Goal: Check status: Check status

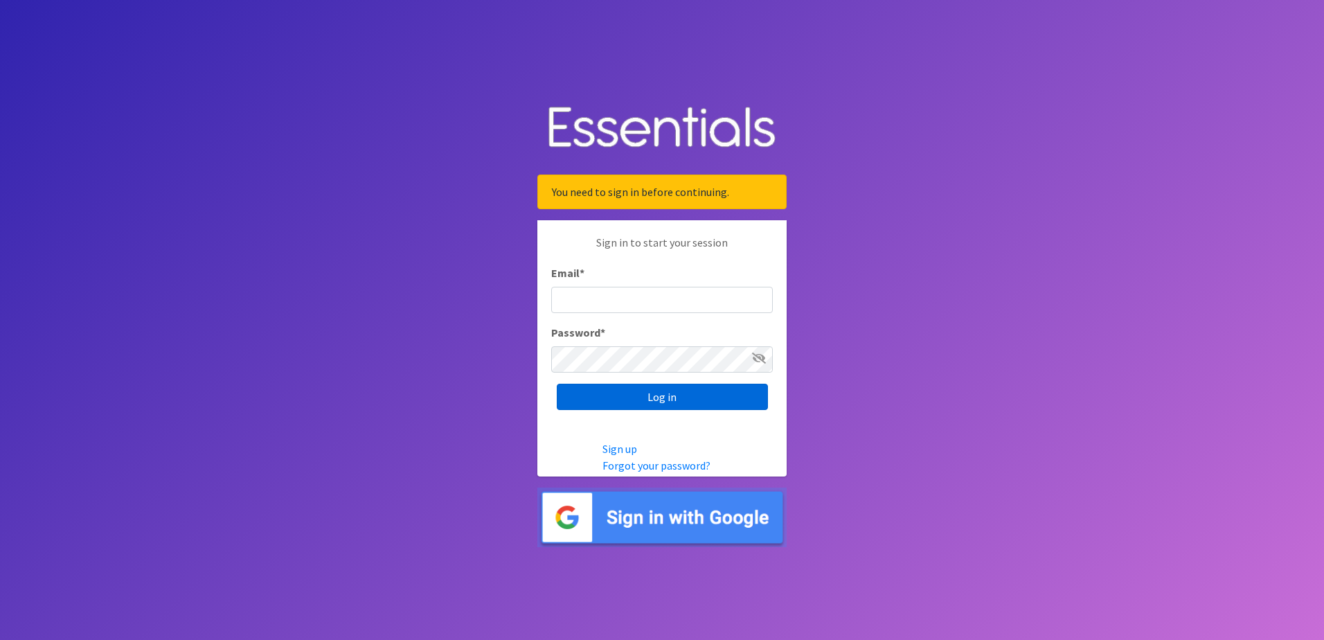
type input "[EMAIL_ADDRESS][DOMAIN_NAME]"
click at [629, 402] on input "Log in" at bounding box center [662, 397] width 211 height 26
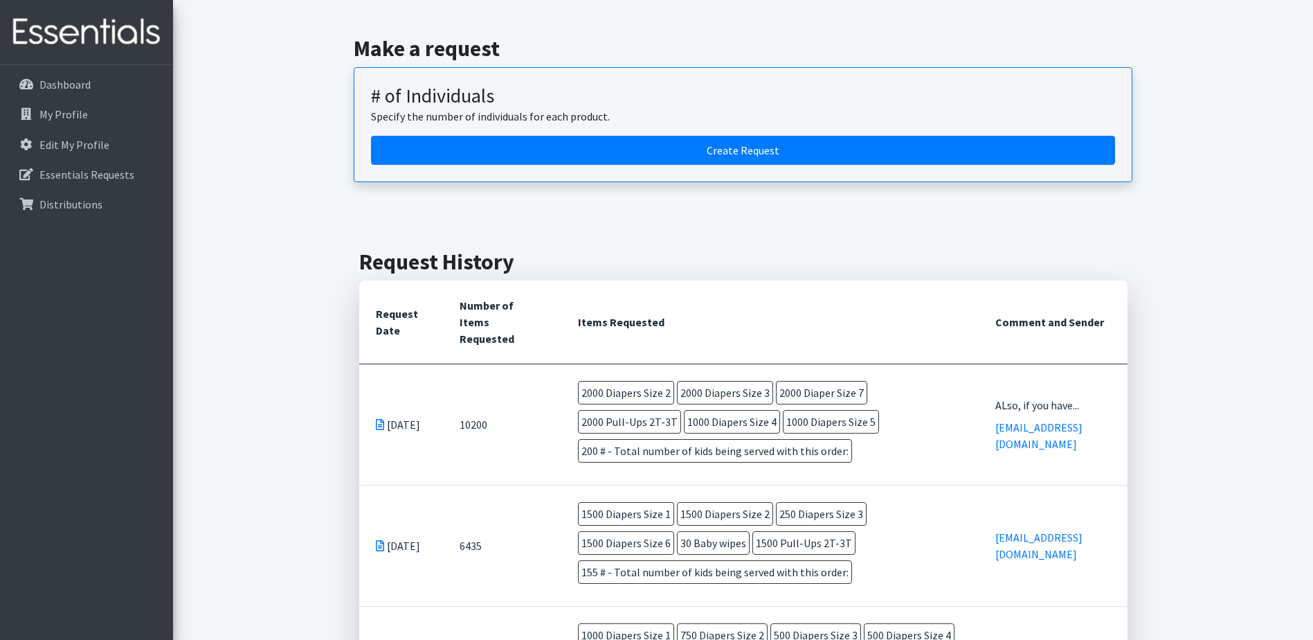
scroll to position [138, 0]
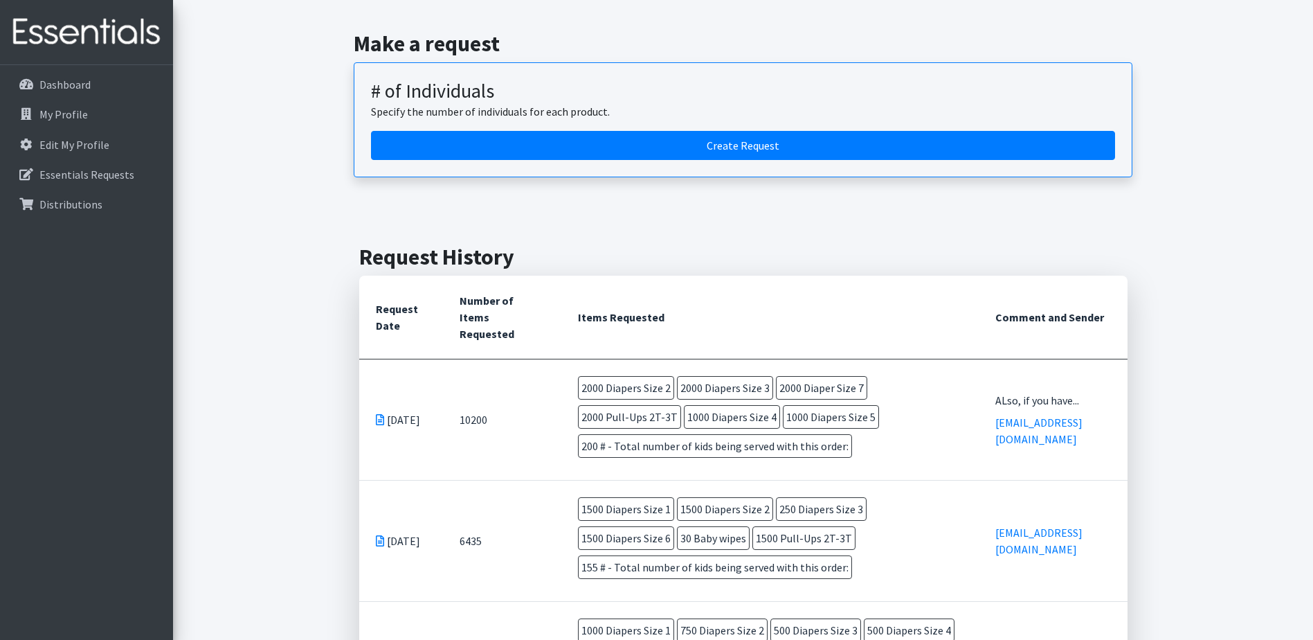
drag, startPoint x: 838, startPoint y: 445, endPoint x: 575, endPoint y: 392, distance: 267.7
click at [575, 392] on td "2000 Diapers Size 2 2000 Diapers Size 3 2000 Diaper Size 7 2000 Pull-Ups 2T-3T …" at bounding box center [770, 419] width 418 height 120
click at [379, 415] on icon at bounding box center [380, 419] width 8 height 11
click at [381, 414] on icon at bounding box center [380, 419] width 8 height 11
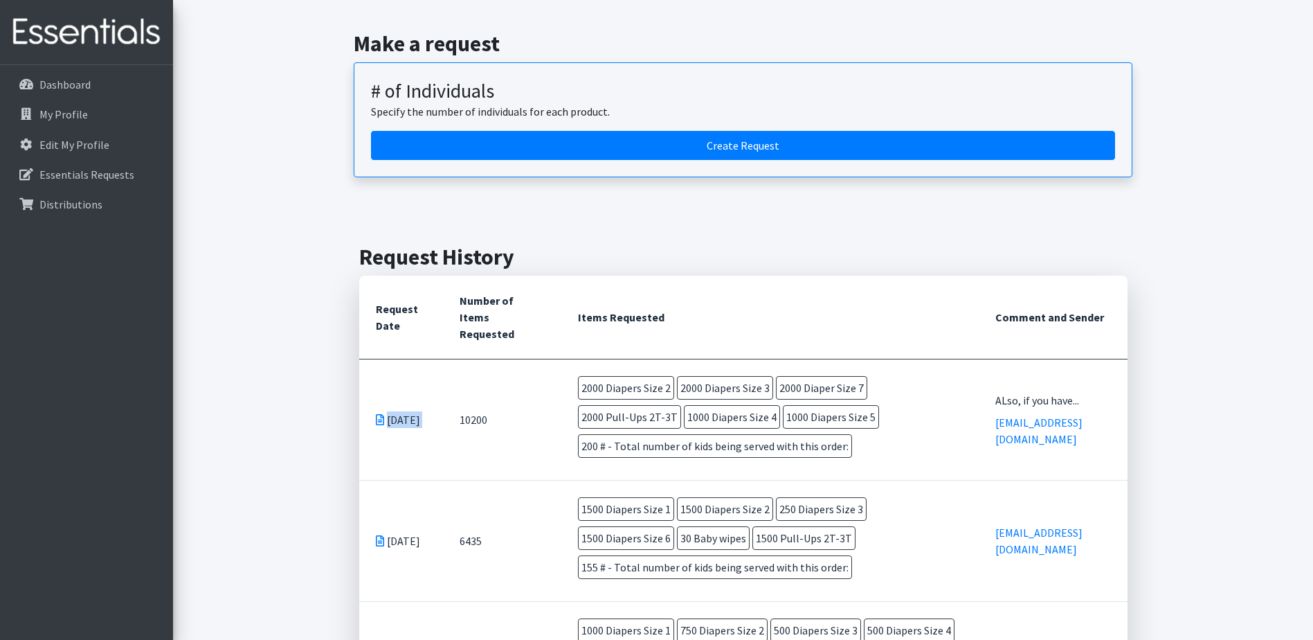
click at [381, 414] on icon at bounding box center [380, 419] width 8 height 11
click at [731, 427] on span "1000 Diapers Size 4" at bounding box center [732, 417] width 96 height 24
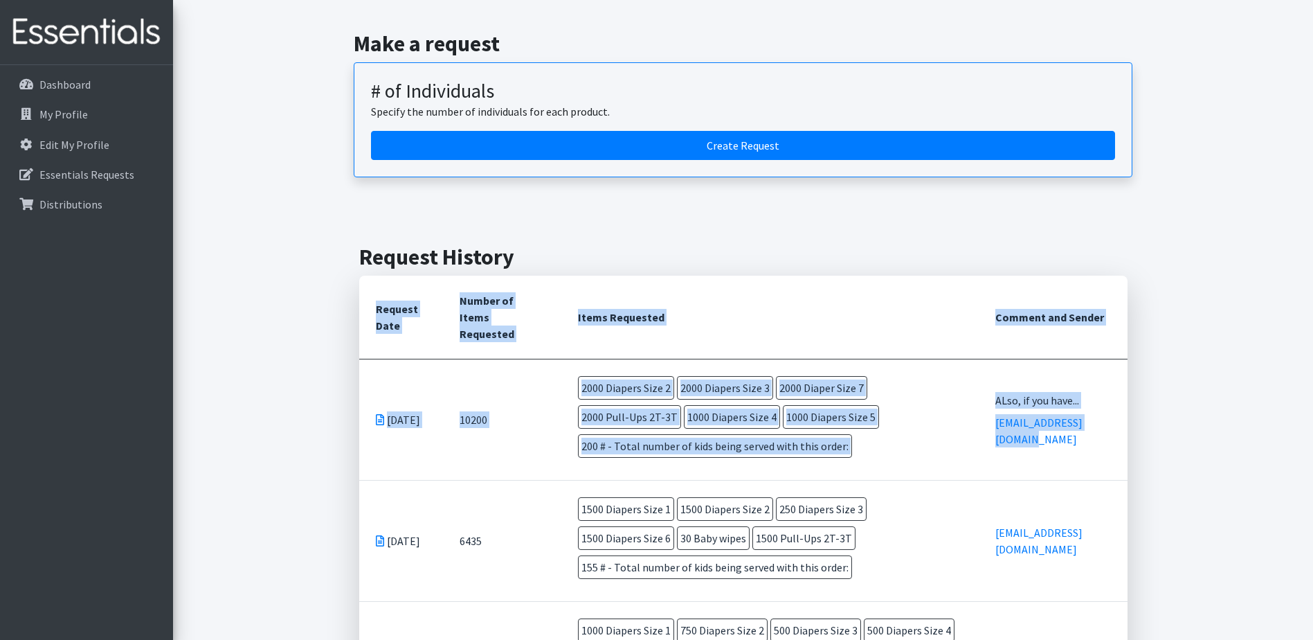
drag, startPoint x: 1097, startPoint y: 442, endPoint x: 328, endPoint y: 401, distance: 770.2
drag, startPoint x: 328, startPoint y: 401, endPoint x: 354, endPoint y: 397, distance: 26.6
